Goal: Task Accomplishment & Management: Manage account settings

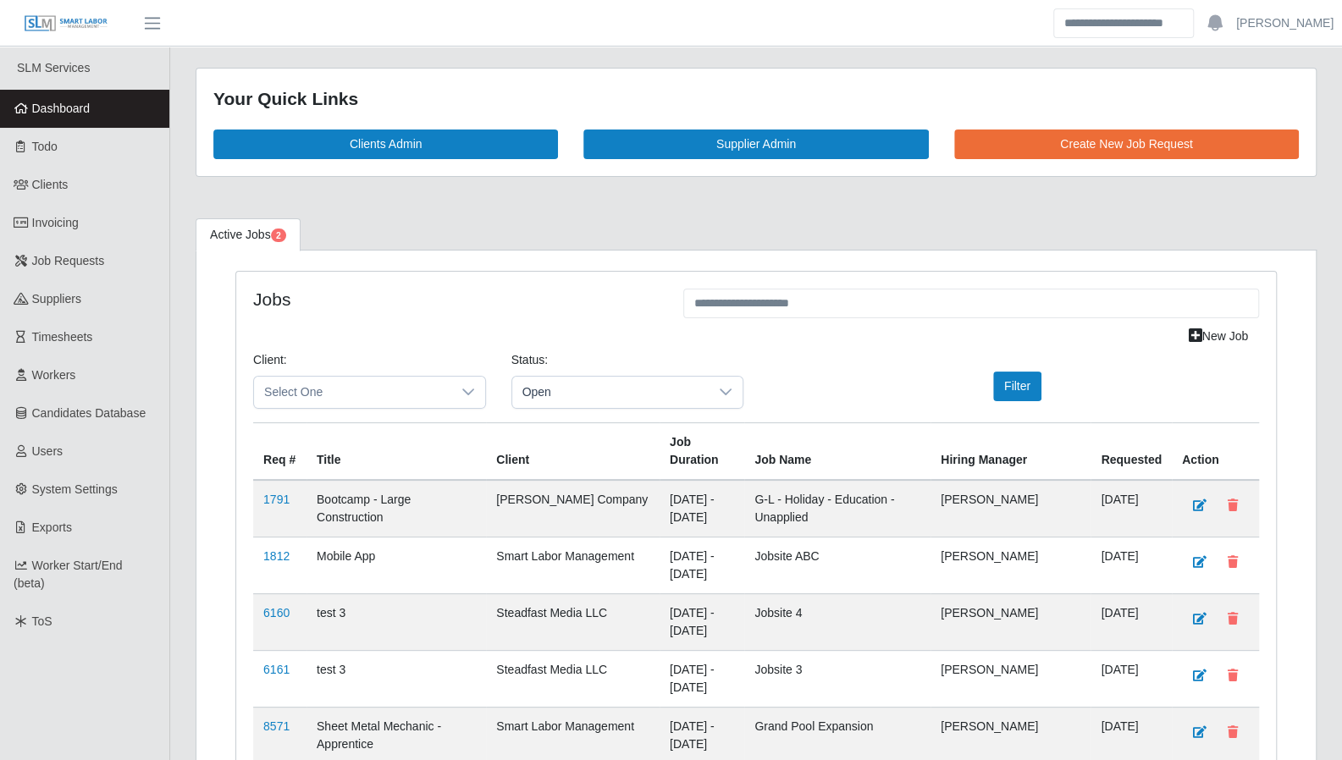
click at [72, 106] on span "Dashboard" at bounding box center [61, 109] width 58 height 14
click at [76, 374] on span "Timesheets" at bounding box center [62, 375] width 61 height 14
click at [102, 146] on link "Todo" at bounding box center [84, 147] width 169 height 38
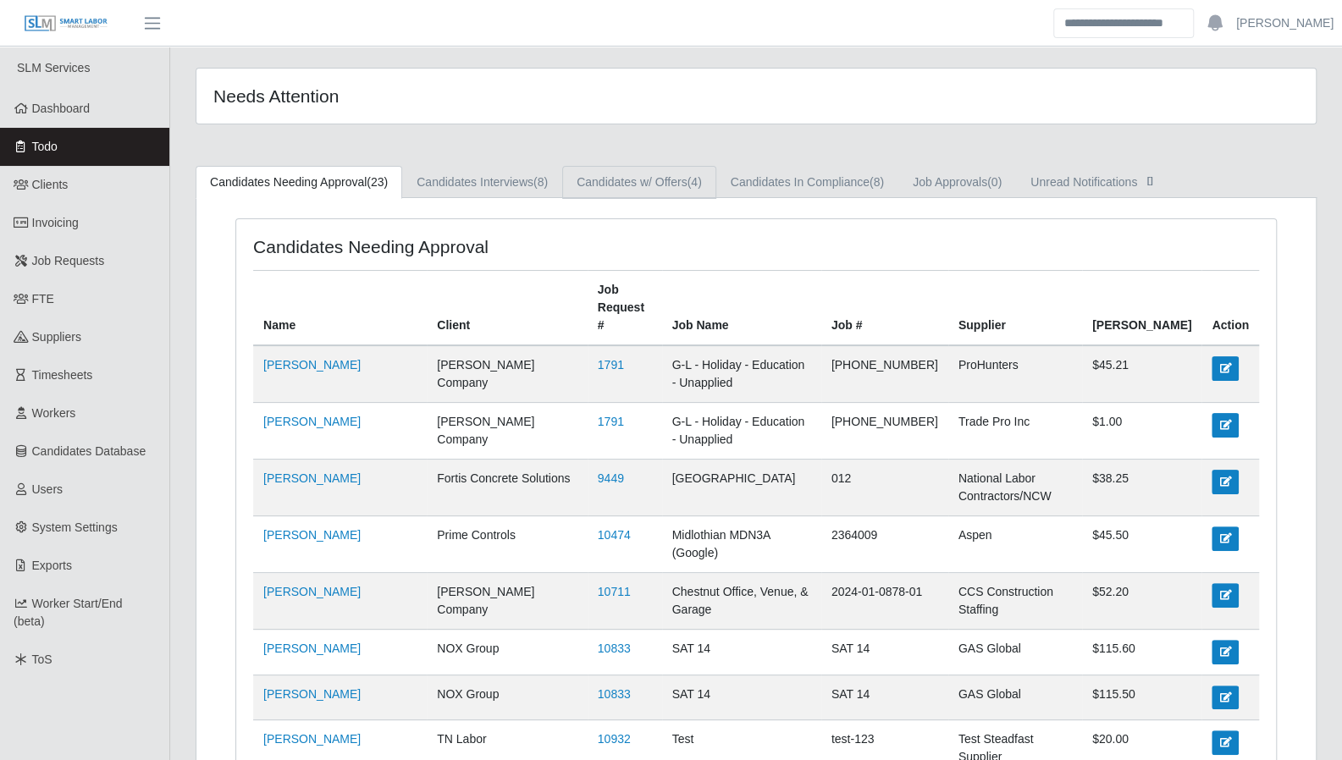
click at [621, 182] on link "Candidates w/ Offers (4)" at bounding box center [639, 182] width 154 height 33
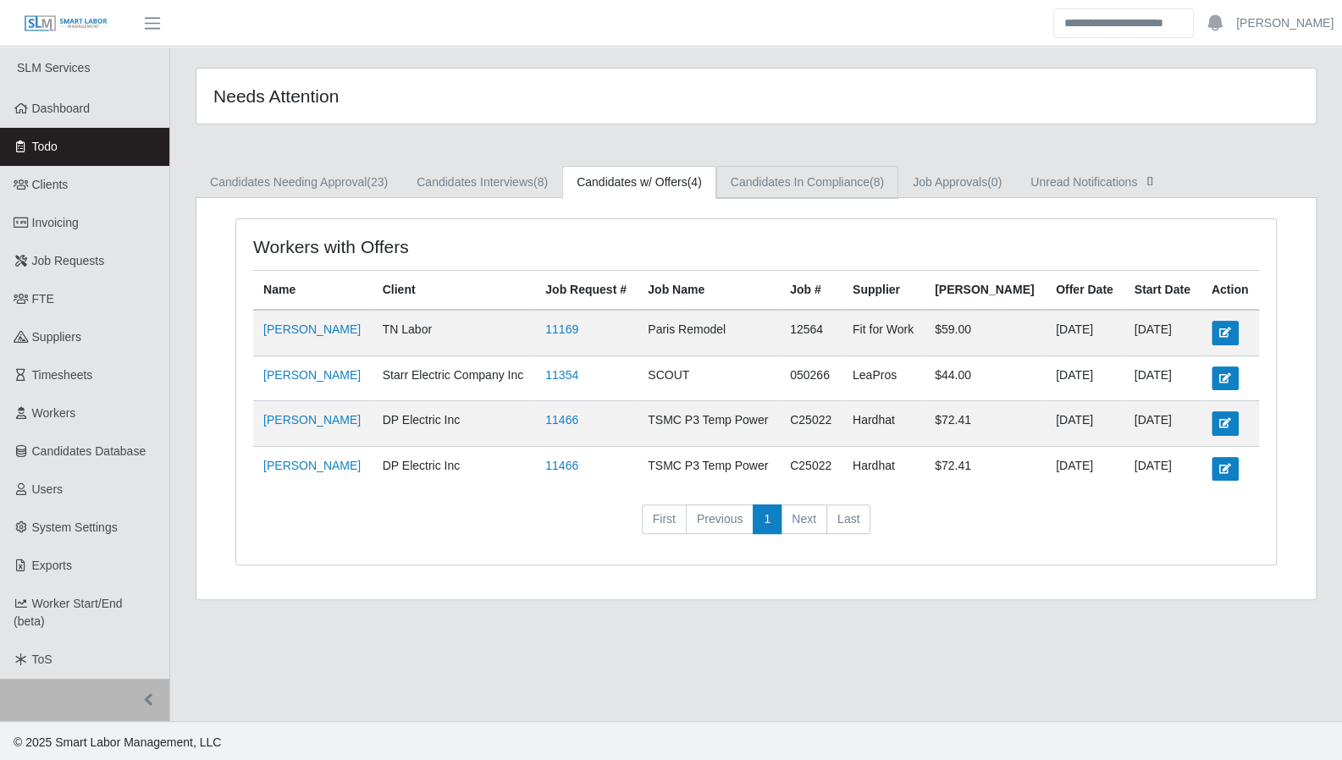
click at [748, 178] on link "Candidates In Compliance (8)" at bounding box center [807, 182] width 182 height 33
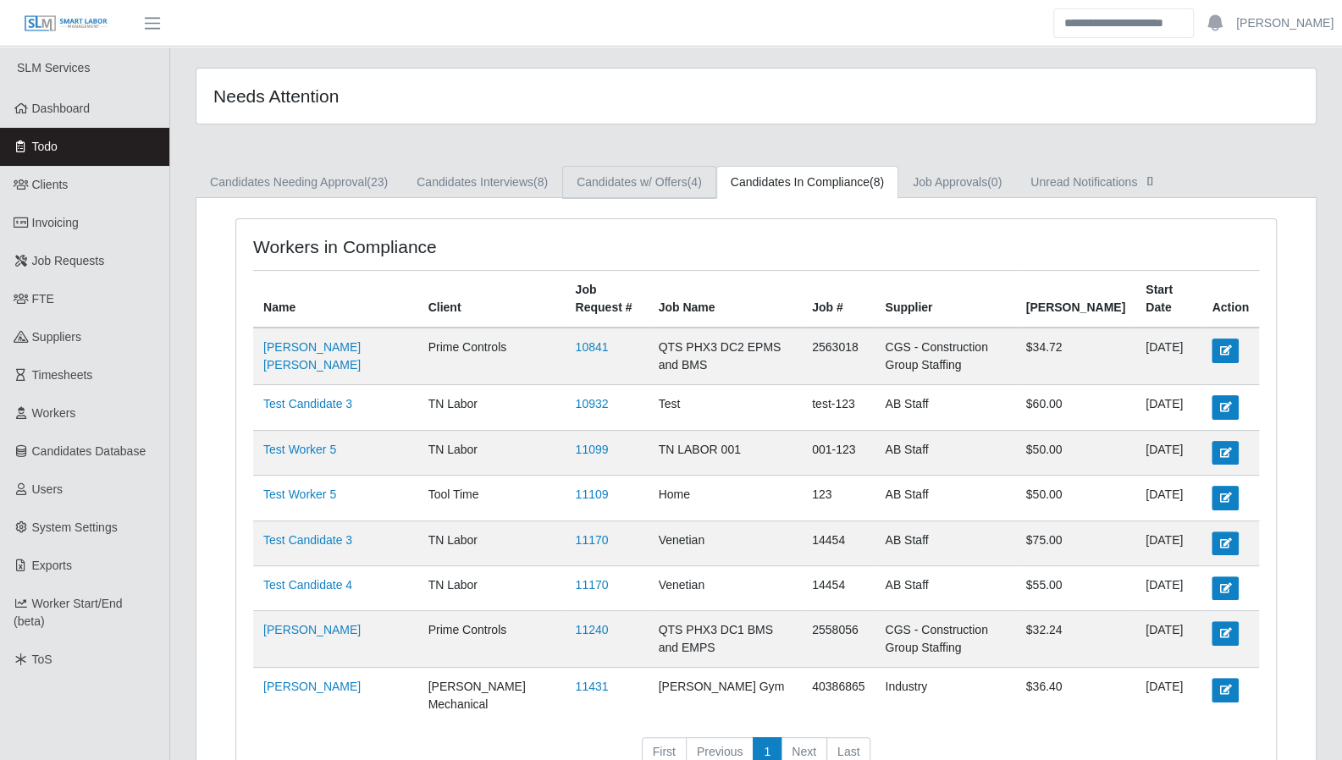
click at [582, 174] on link "Candidates w/ Offers (4)" at bounding box center [639, 182] width 154 height 33
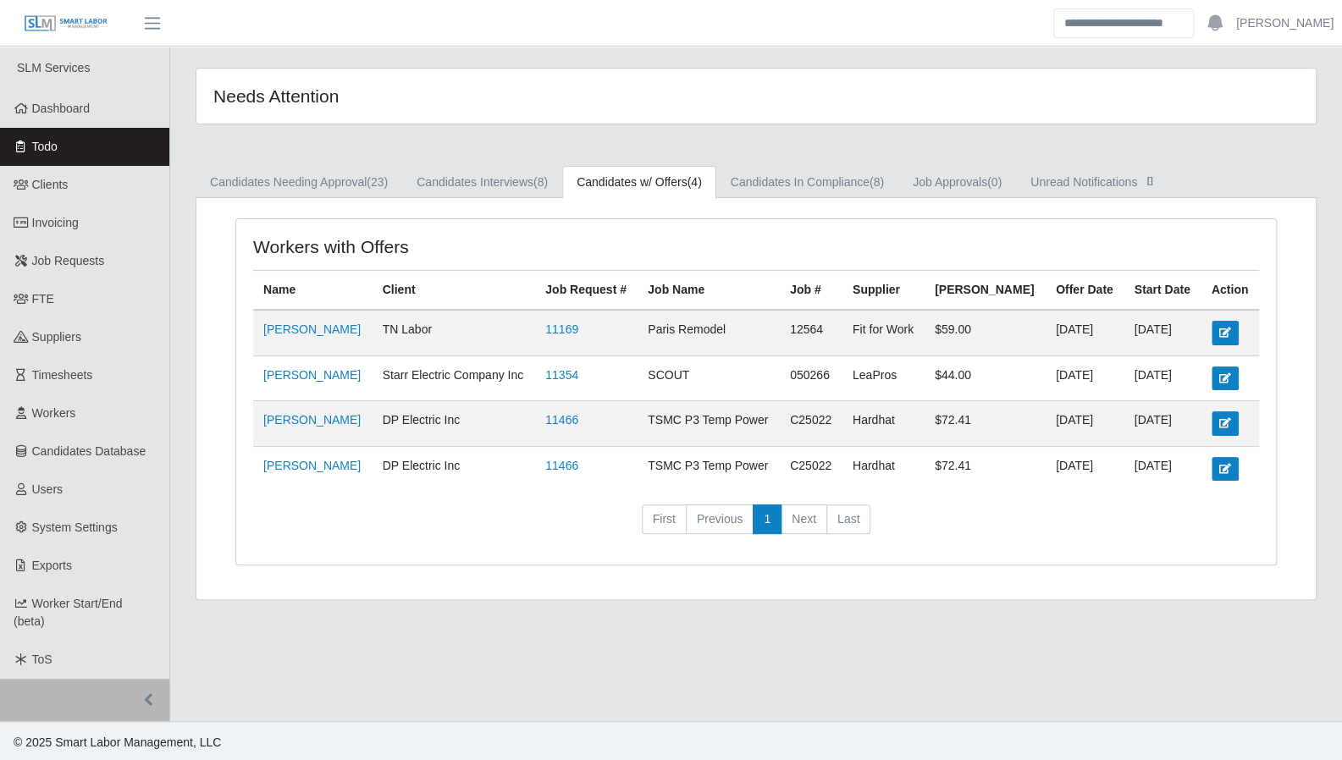
click at [578, 368] on link "11354" at bounding box center [561, 375] width 33 height 14
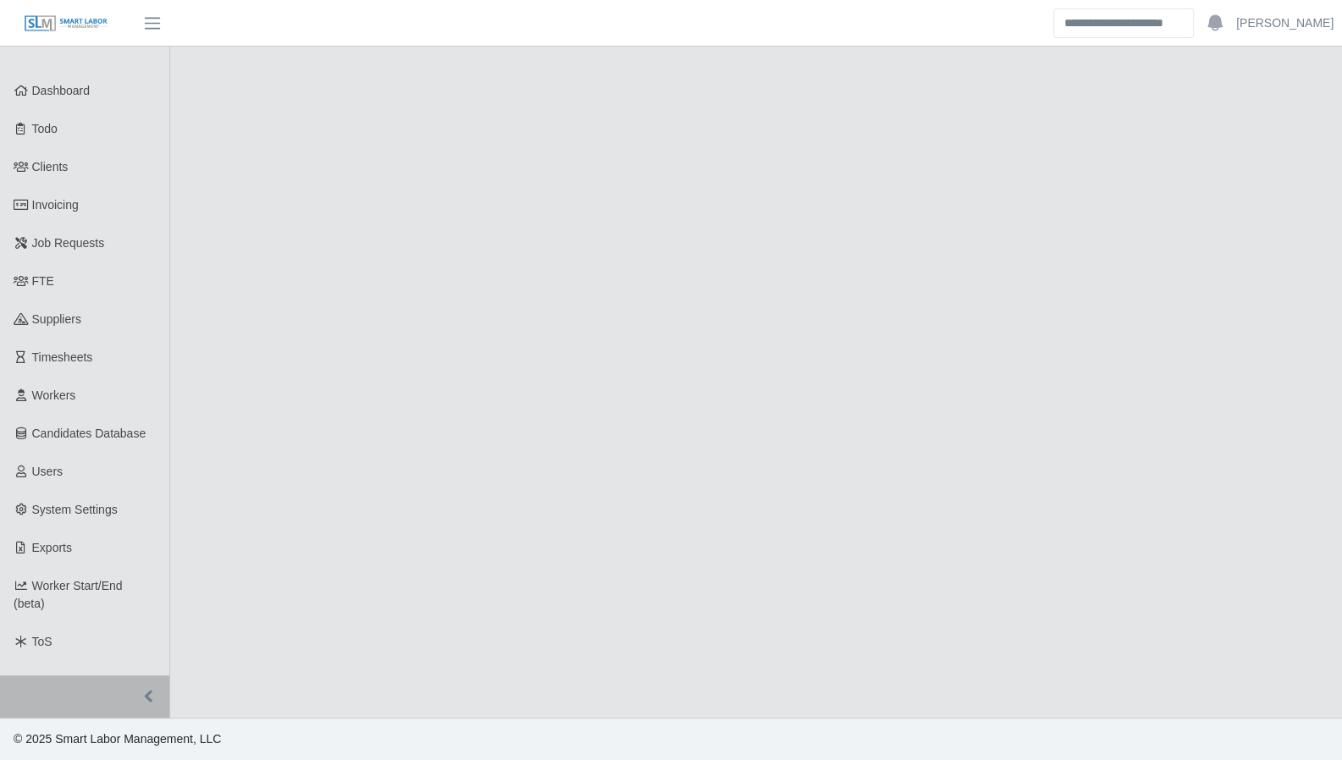
select select "****"
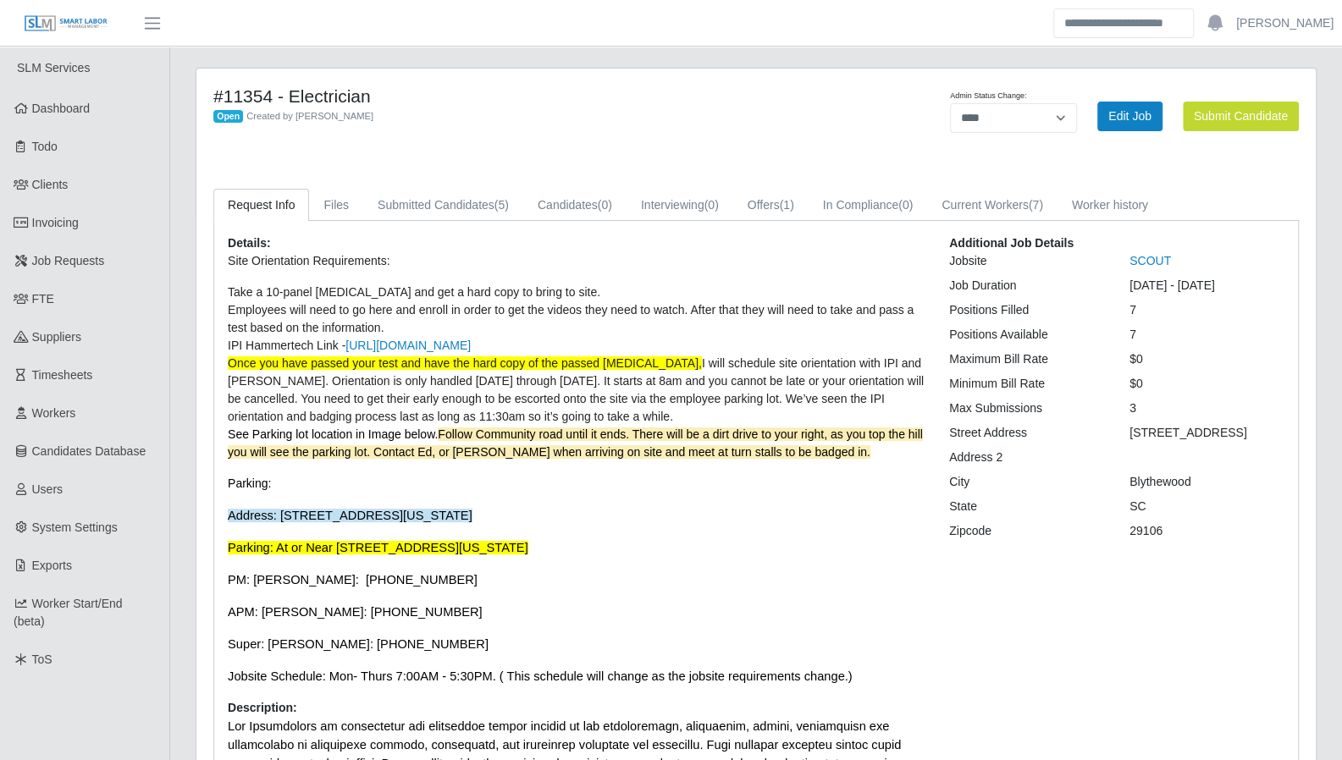
click at [66, 120] on link "Dashboard" at bounding box center [84, 109] width 169 height 38
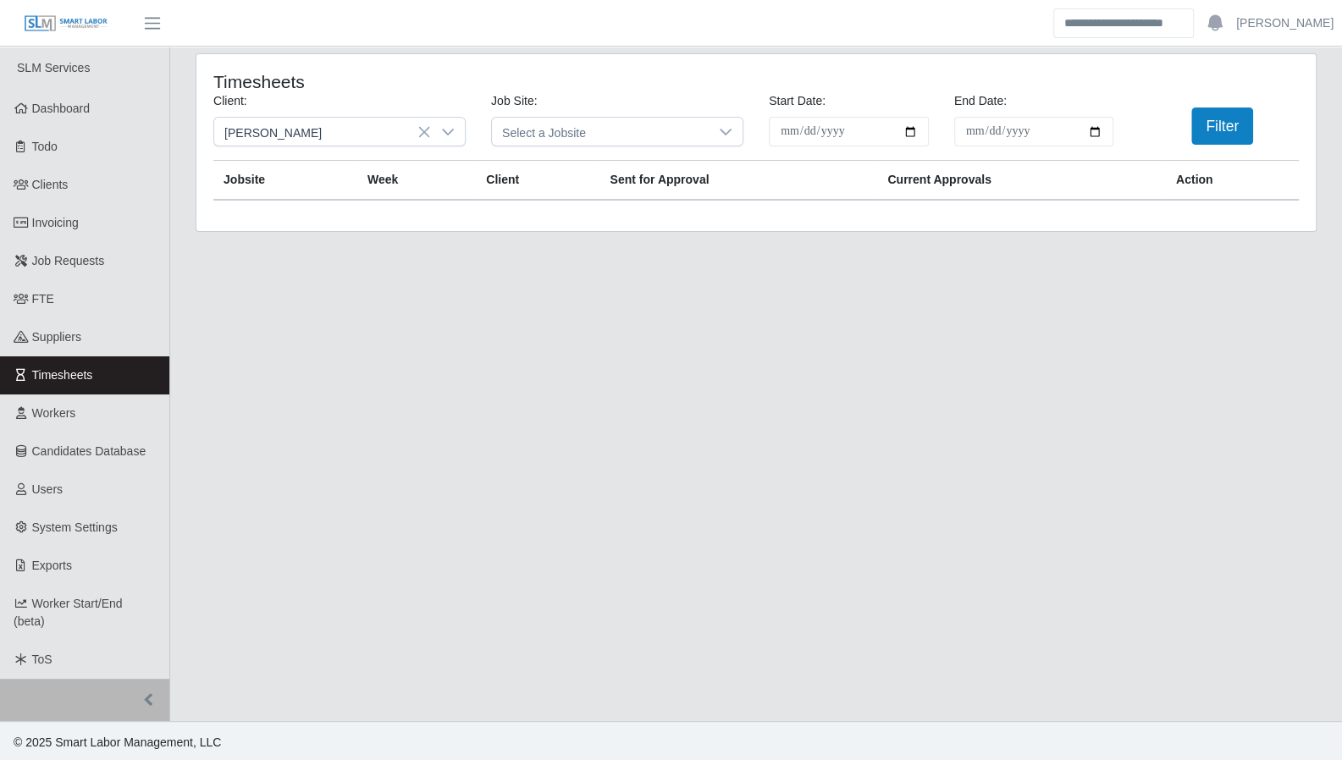
click at [446, 132] on icon at bounding box center [448, 132] width 12 height 7
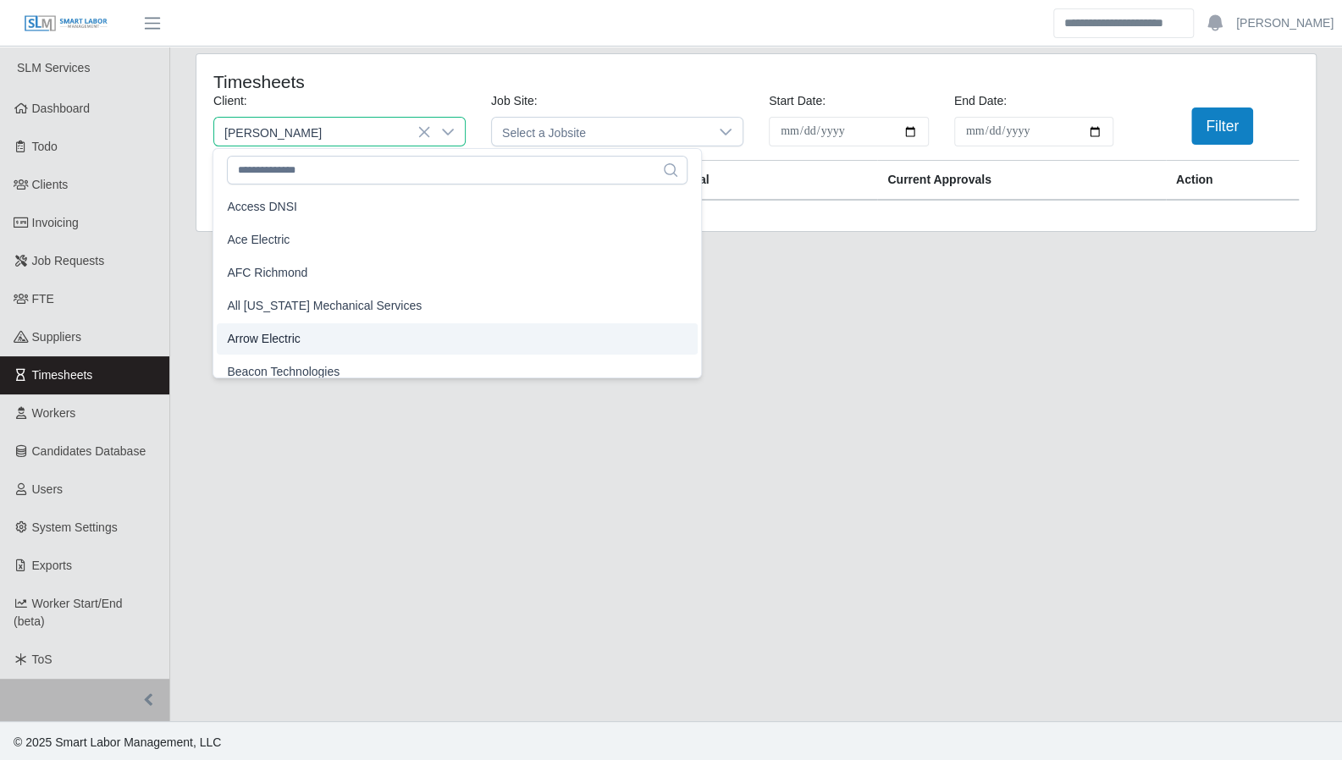
click at [299, 339] on li "Arrow Electric" at bounding box center [457, 338] width 481 height 31
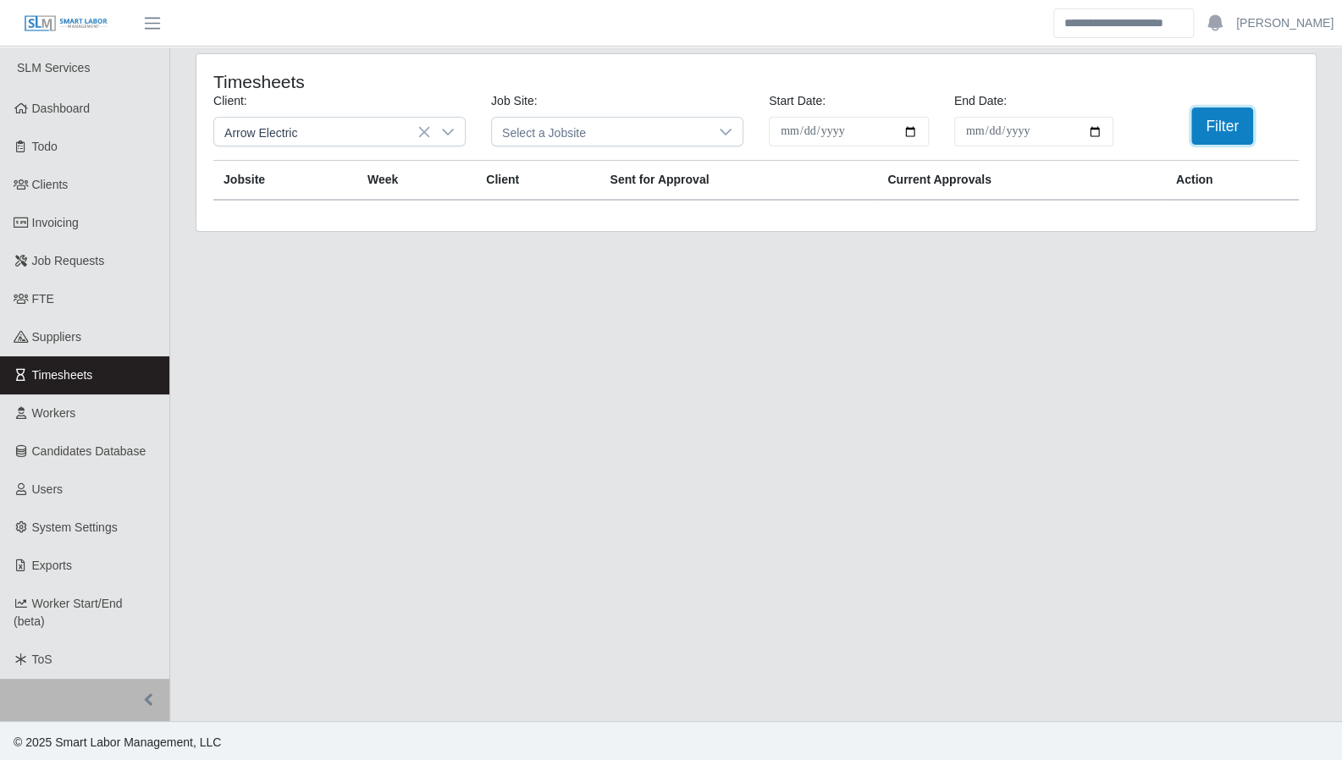
click at [1219, 132] on button "Filter" at bounding box center [1222, 126] width 62 height 37
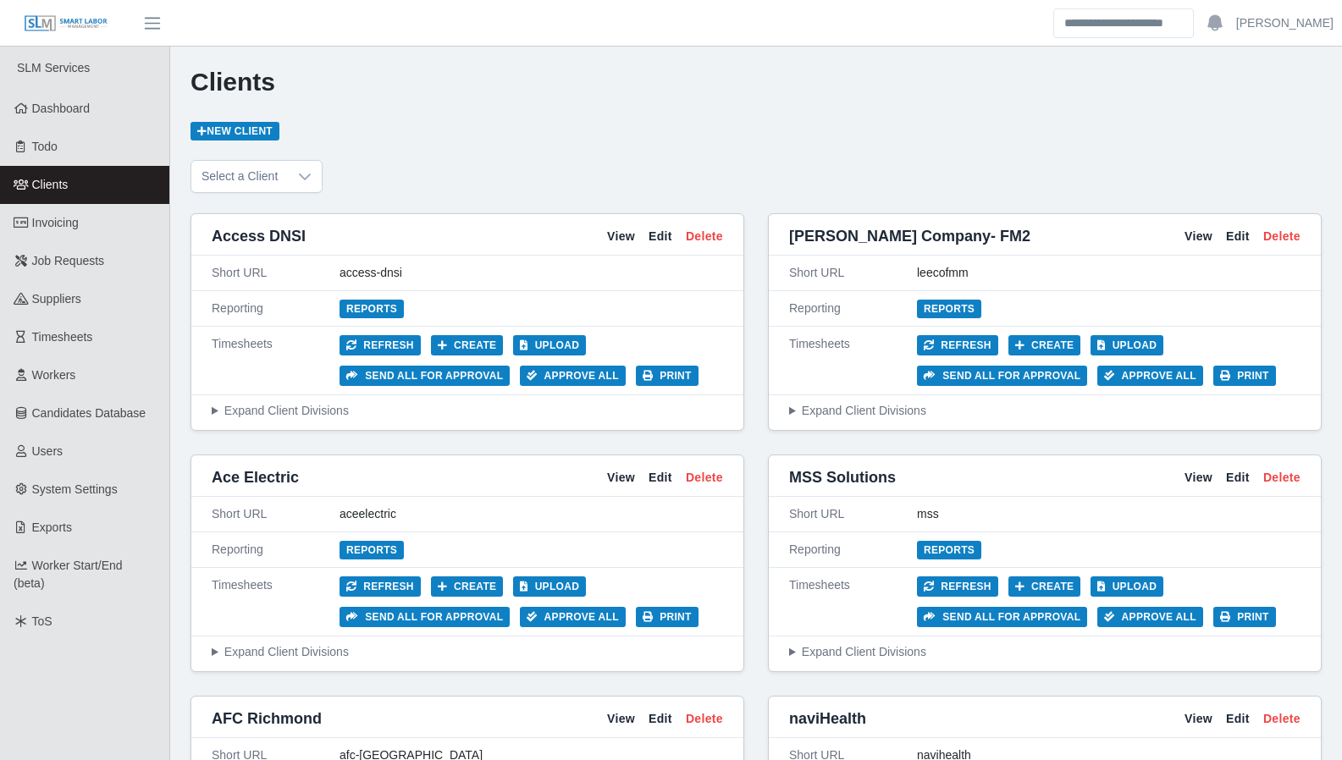
scroll to position [59, 0]
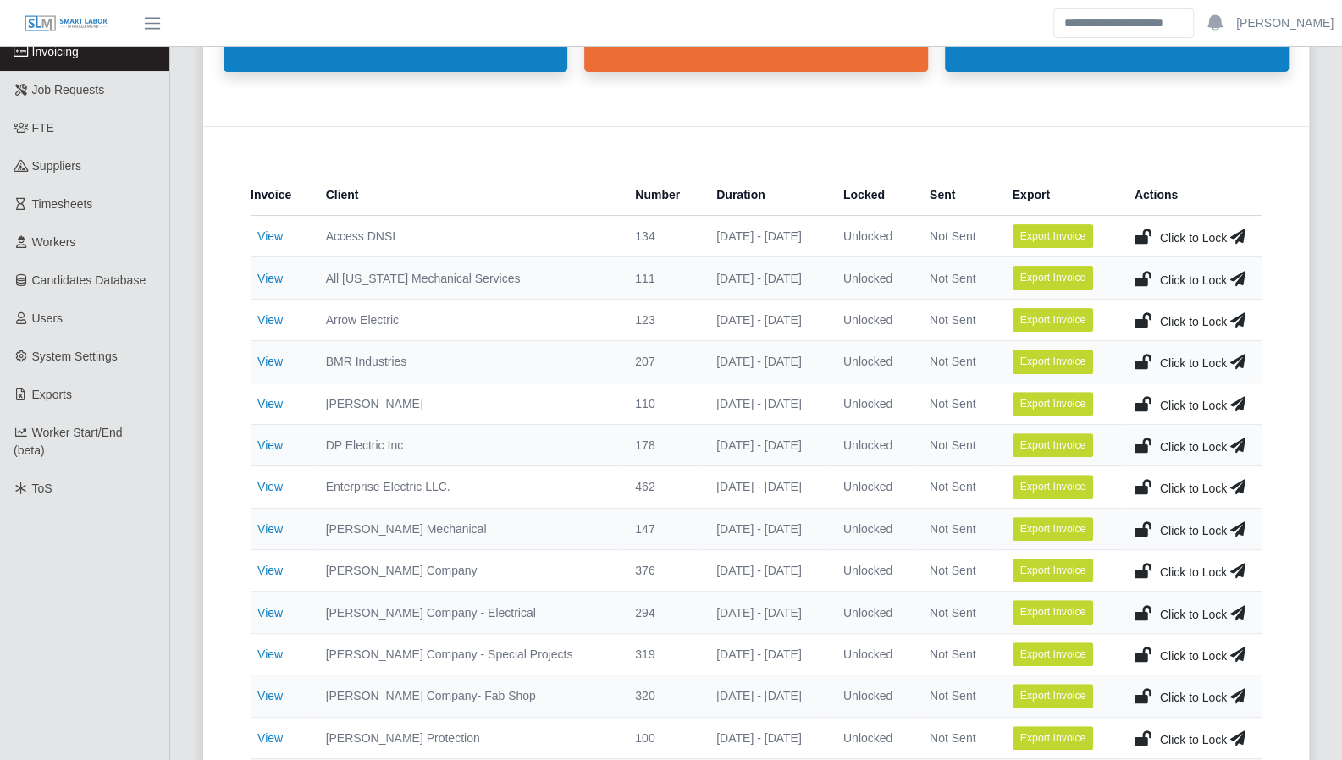
scroll to position [172, 0]
